Goal: Information Seeking & Learning: Learn about a topic

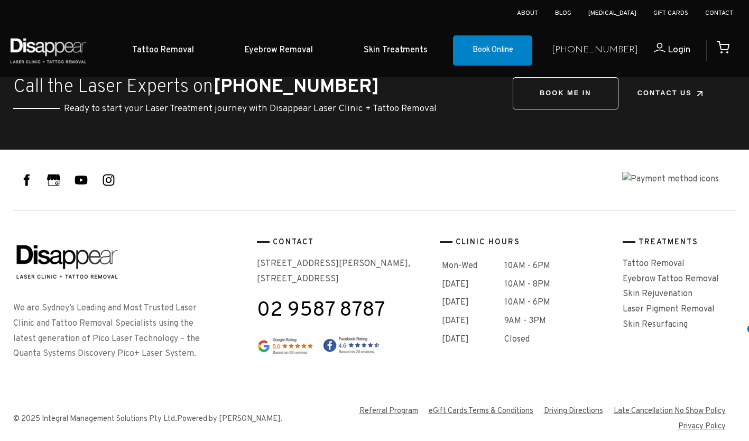
scroll to position [1296, 0]
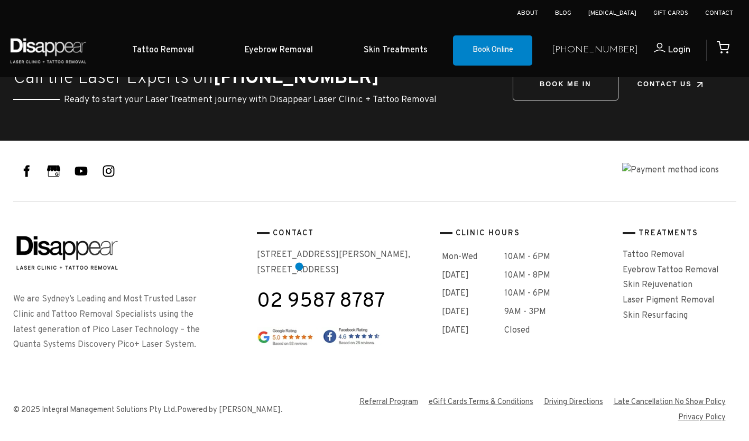
click at [299, 267] on p "[STREET_ADDRESS][PERSON_NAME]" at bounding box center [344, 262] width 174 height 31
click at [299, 257] on p "[STREET_ADDRESS][PERSON_NAME]" at bounding box center [344, 262] width 174 height 31
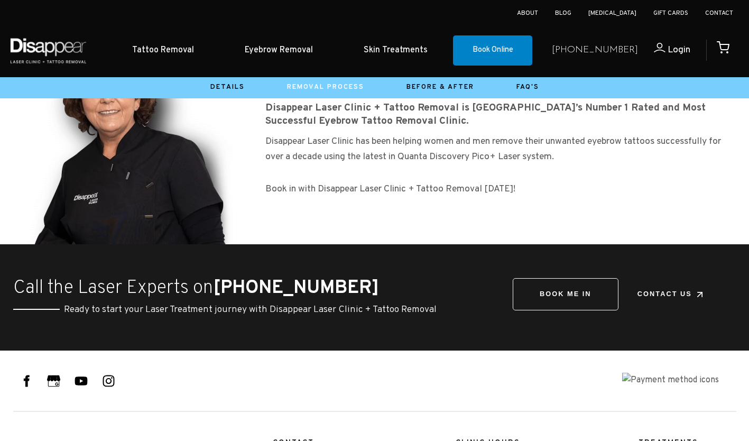
scroll to position [1027, 0]
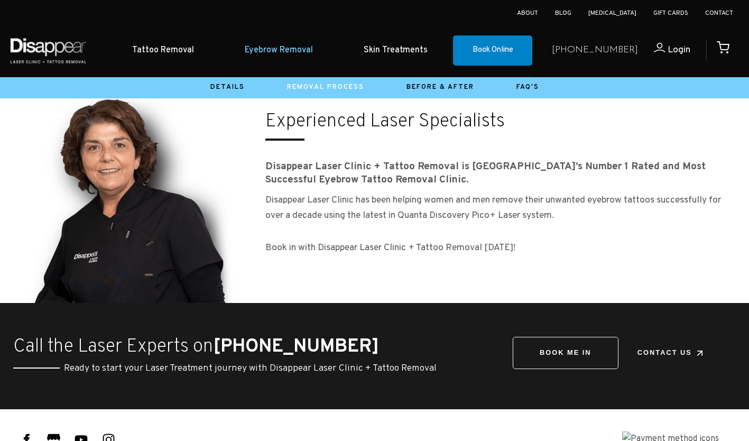
click at [278, 50] on link "Eyebrow Removal" at bounding box center [278, 50] width 119 height 32
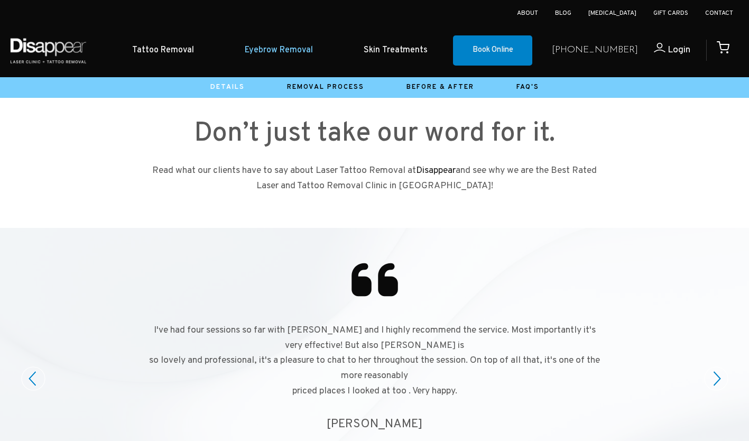
scroll to position [1113, 0]
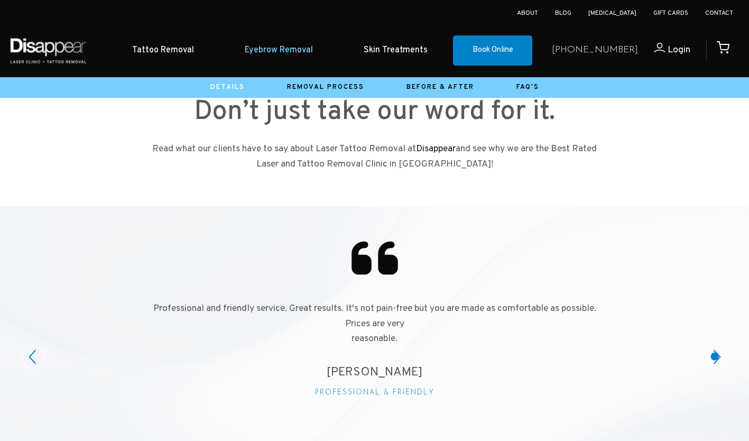
click at [715, 356] on circle at bounding box center [716, 356] width 23 height 23
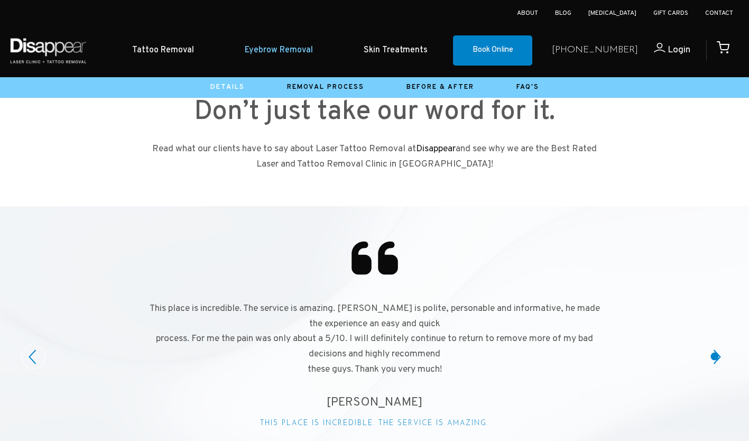
click at [715, 356] on circle at bounding box center [716, 356] width 23 height 23
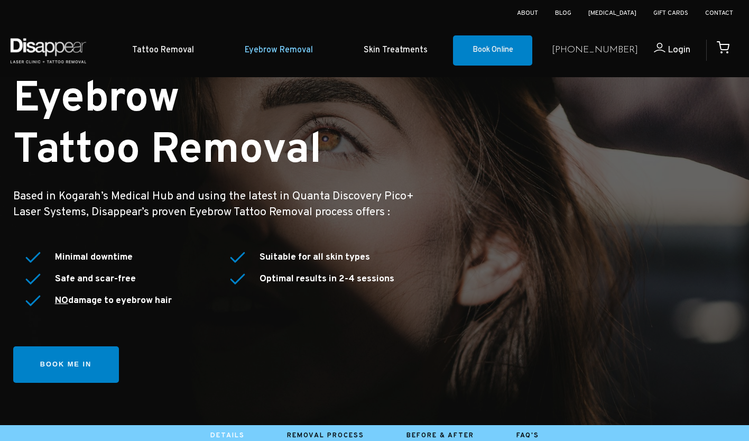
scroll to position [0, 0]
